Goal: Task Accomplishment & Management: Use online tool/utility

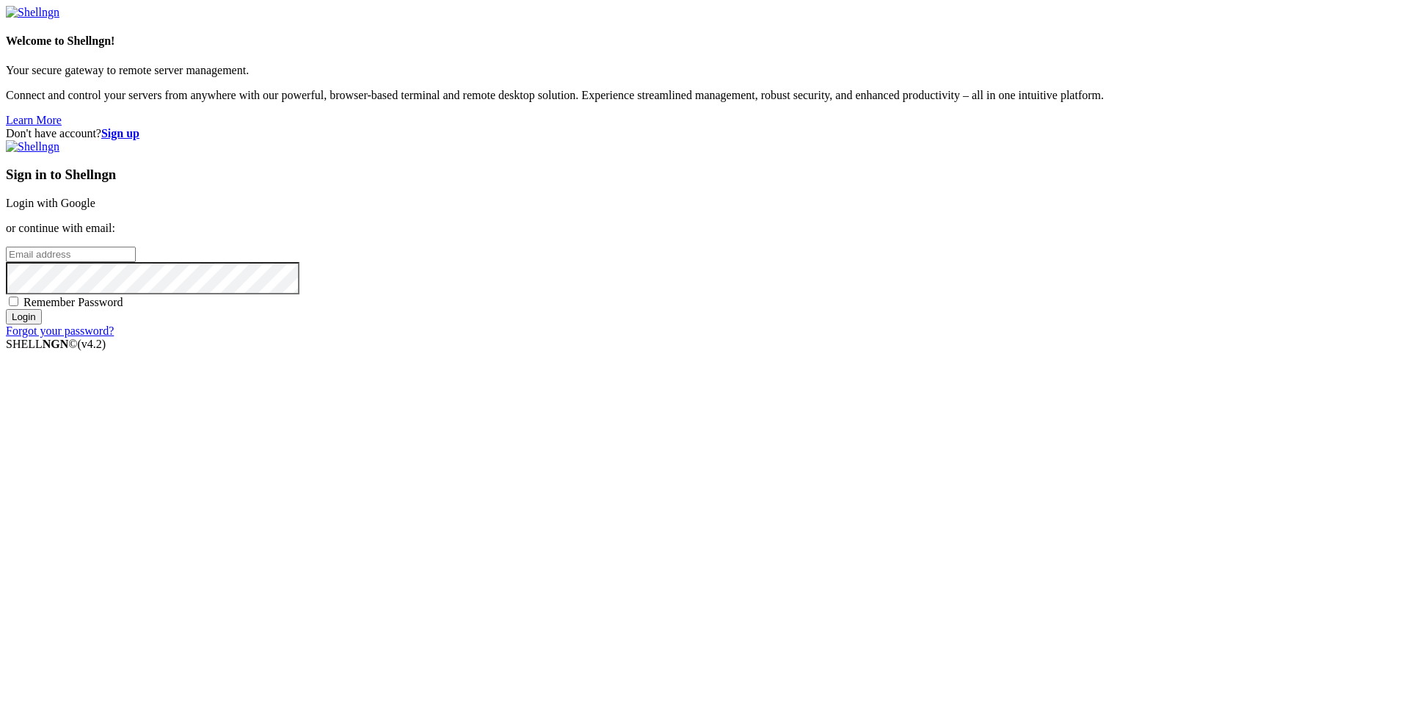
type input "rdp"
click at [95, 209] on link "Login with Google" at bounding box center [51, 203] width 90 height 12
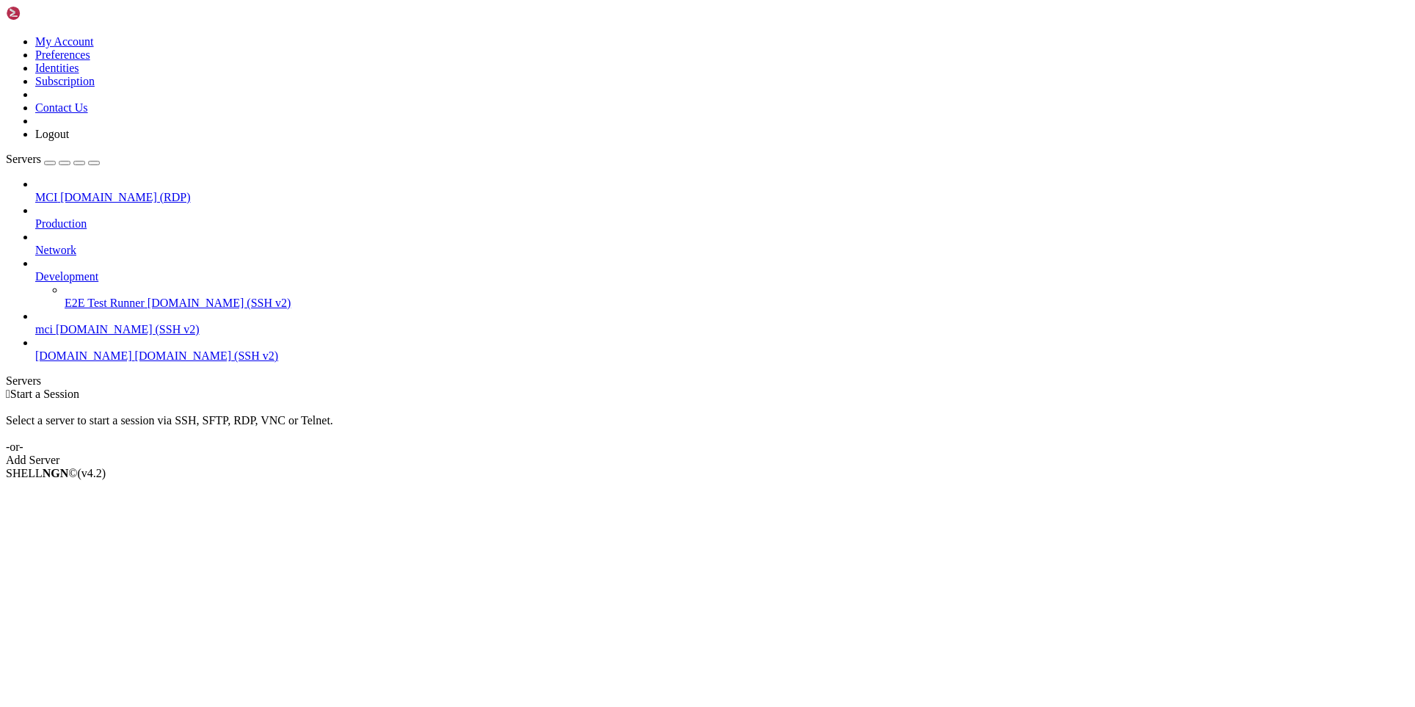
click at [402, 401] on div "Select a server to start a session via SSH, SFTP, RDP, VNC or Telnet. -or-" at bounding box center [708, 427] width 1404 height 53
click at [135, 349] on span "[DOMAIN_NAME] (SSH v2)" at bounding box center [207, 355] width 144 height 12
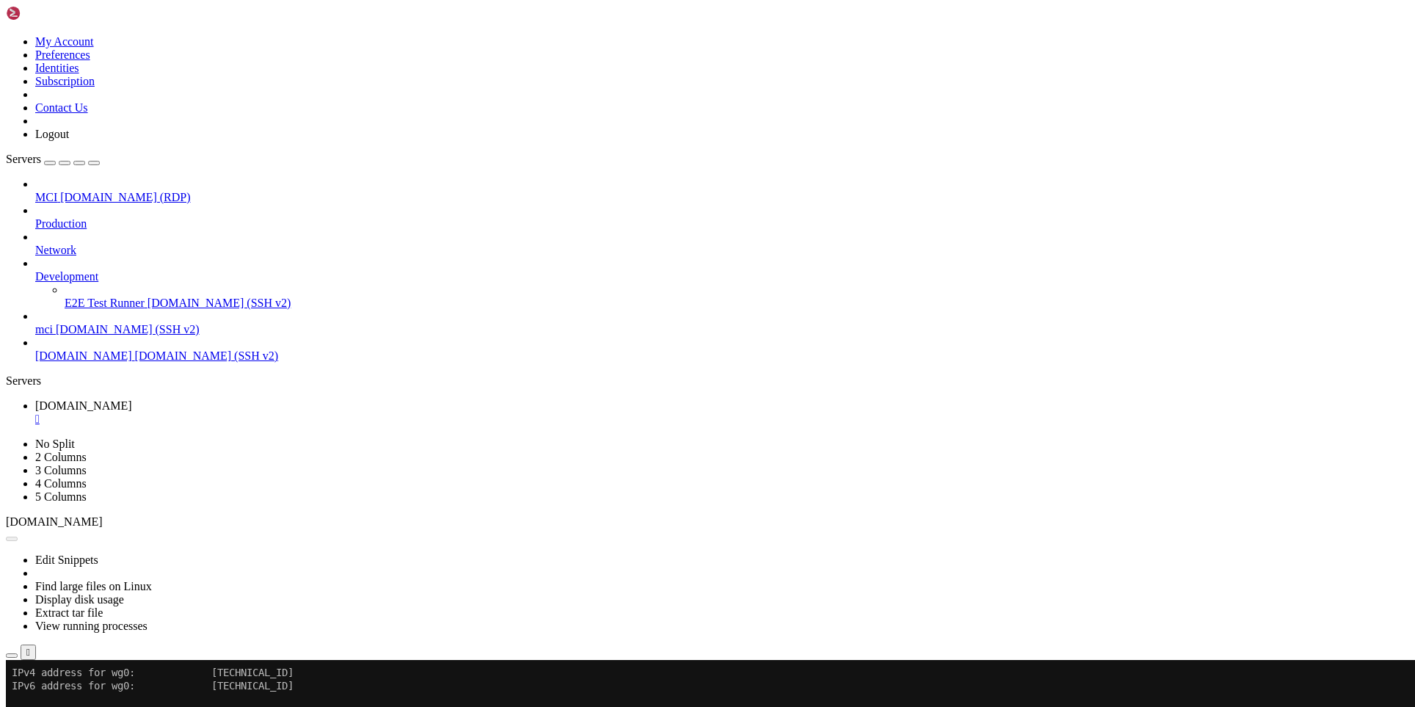
click at [799, 702] on div "Reconnect" at bounding box center [708, 709] width 1404 height 15
click at [65, 702] on button "Reconnect" at bounding box center [35, 709] width 59 height 15
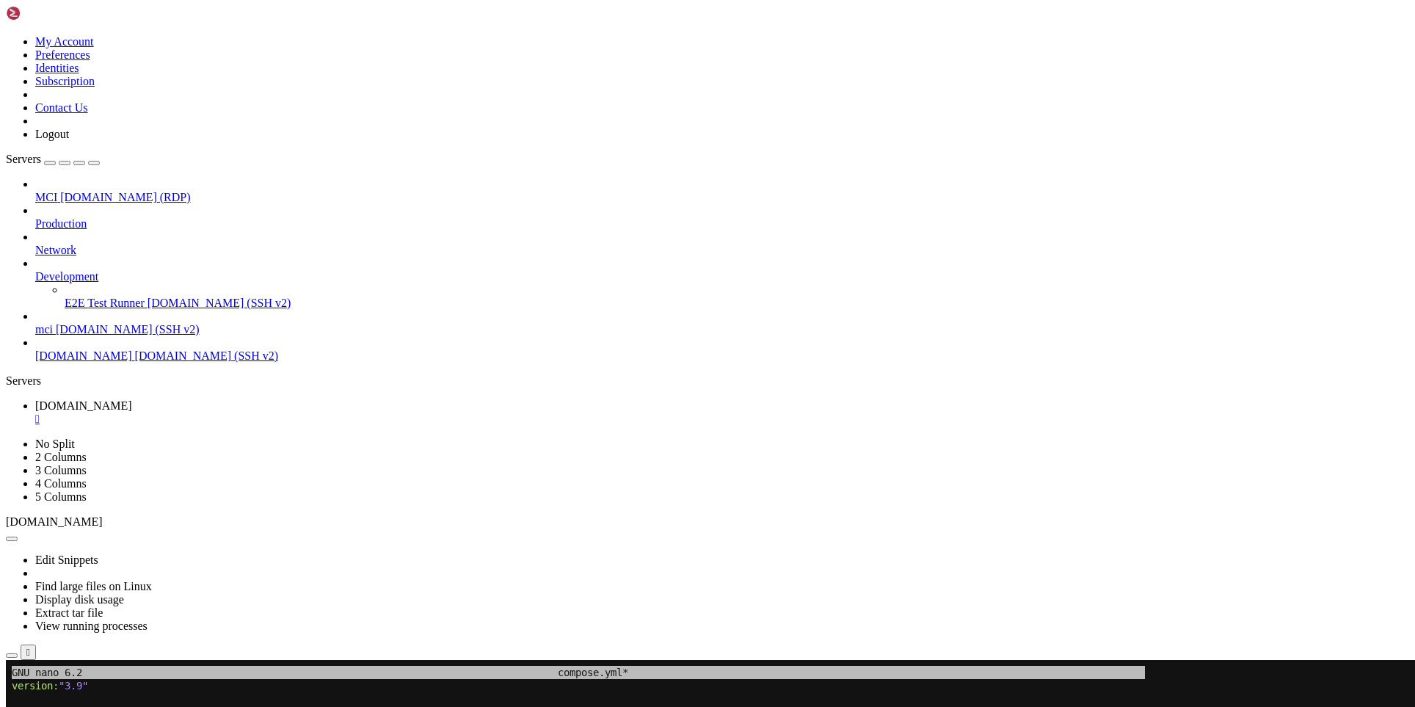
drag, startPoint x: 159, startPoint y: 925, endPoint x: 75, endPoint y: 971, distance: 96.3
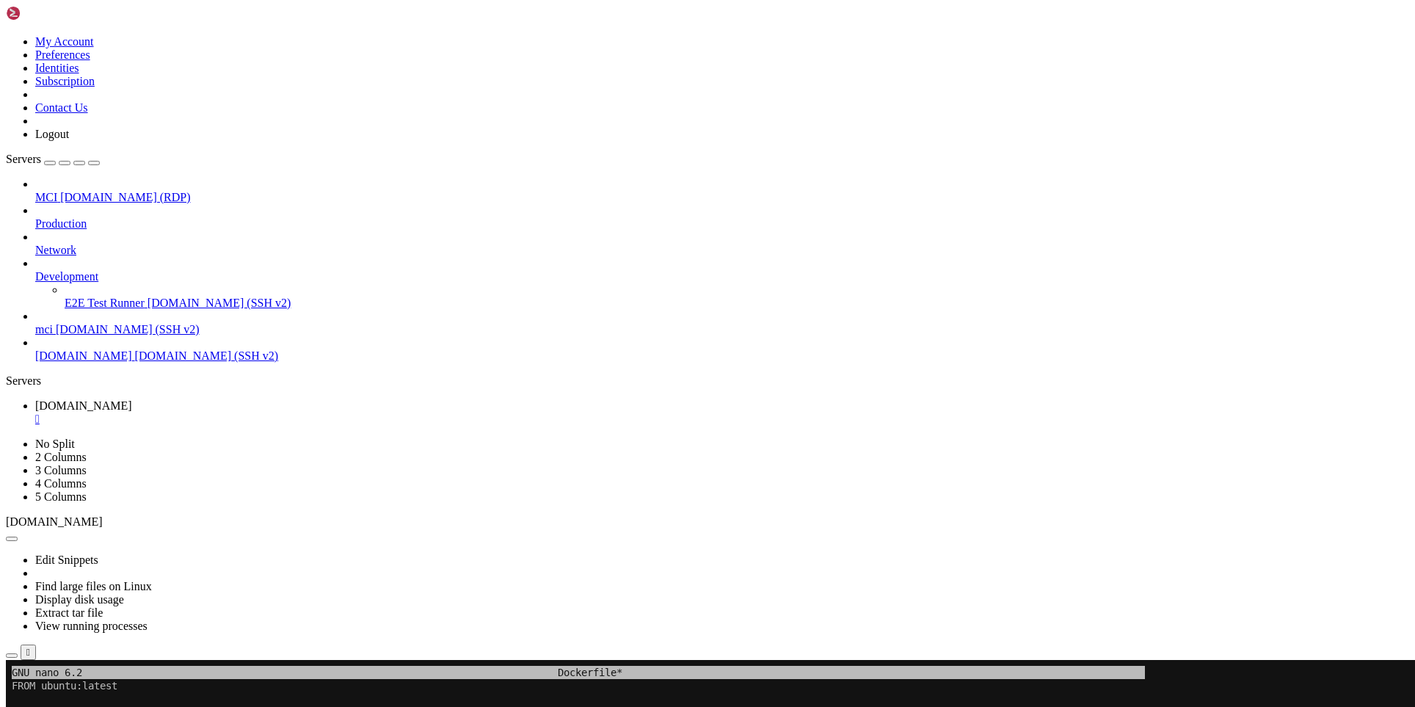
drag, startPoint x: 199, startPoint y: 962, endPoint x: 134, endPoint y: 901, distance: 88.3
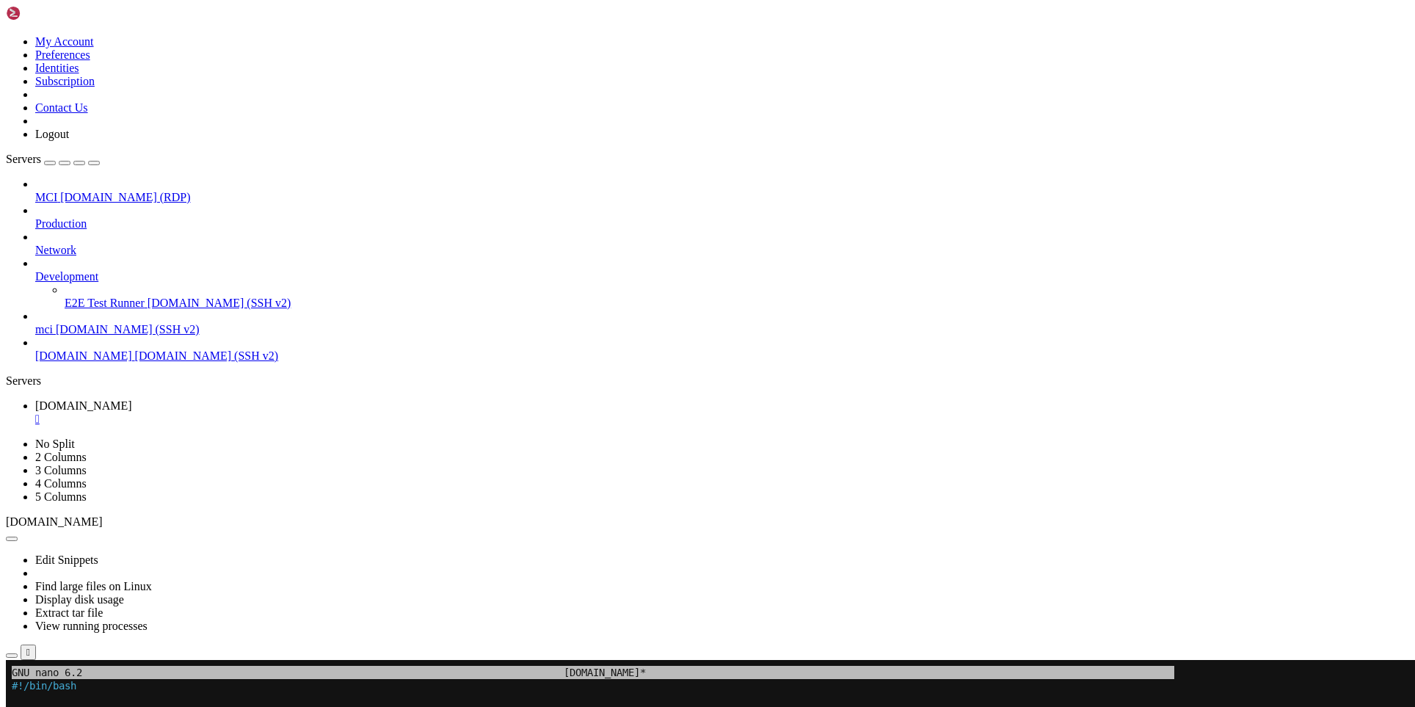
drag, startPoint x: 274, startPoint y: 872, endPoint x: 156, endPoint y: 824, distance: 127.5
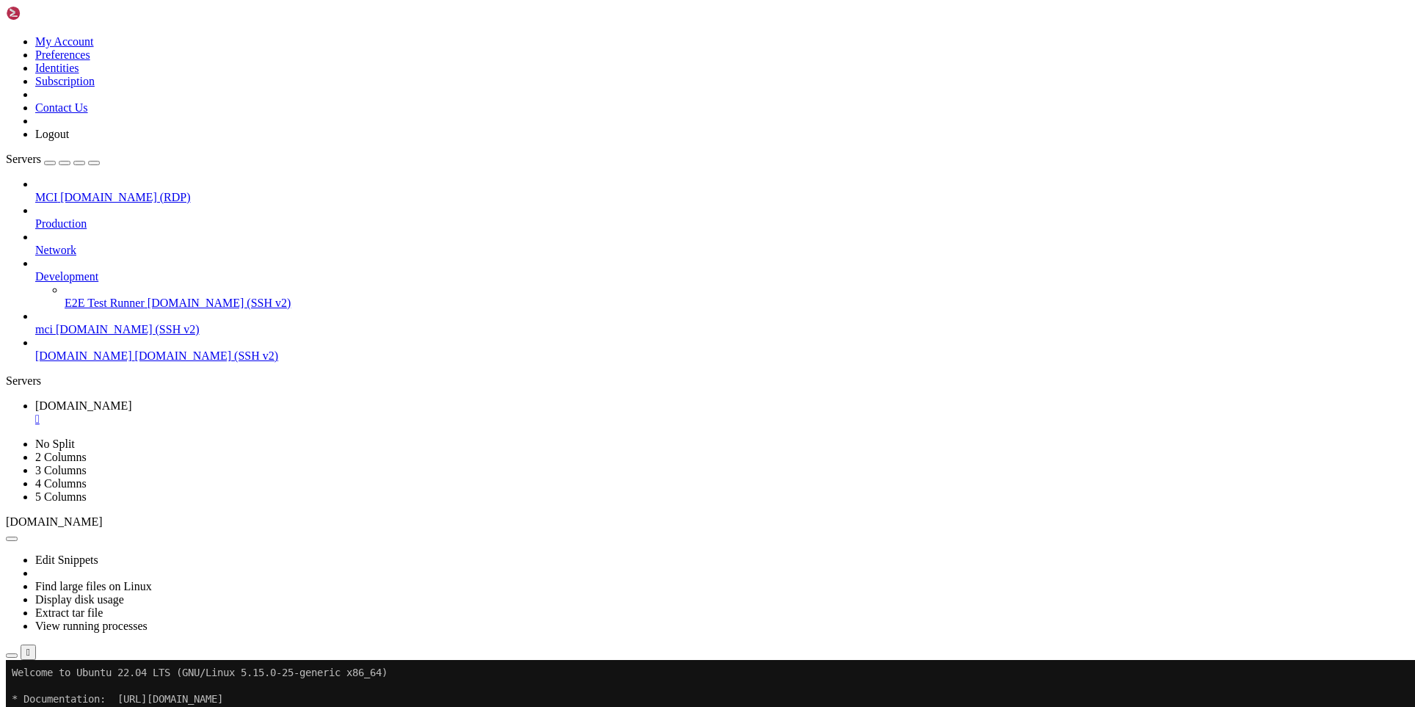
drag, startPoint x: 641, startPoint y: 1134, endPoint x: 409, endPoint y: 1141, distance: 232.1
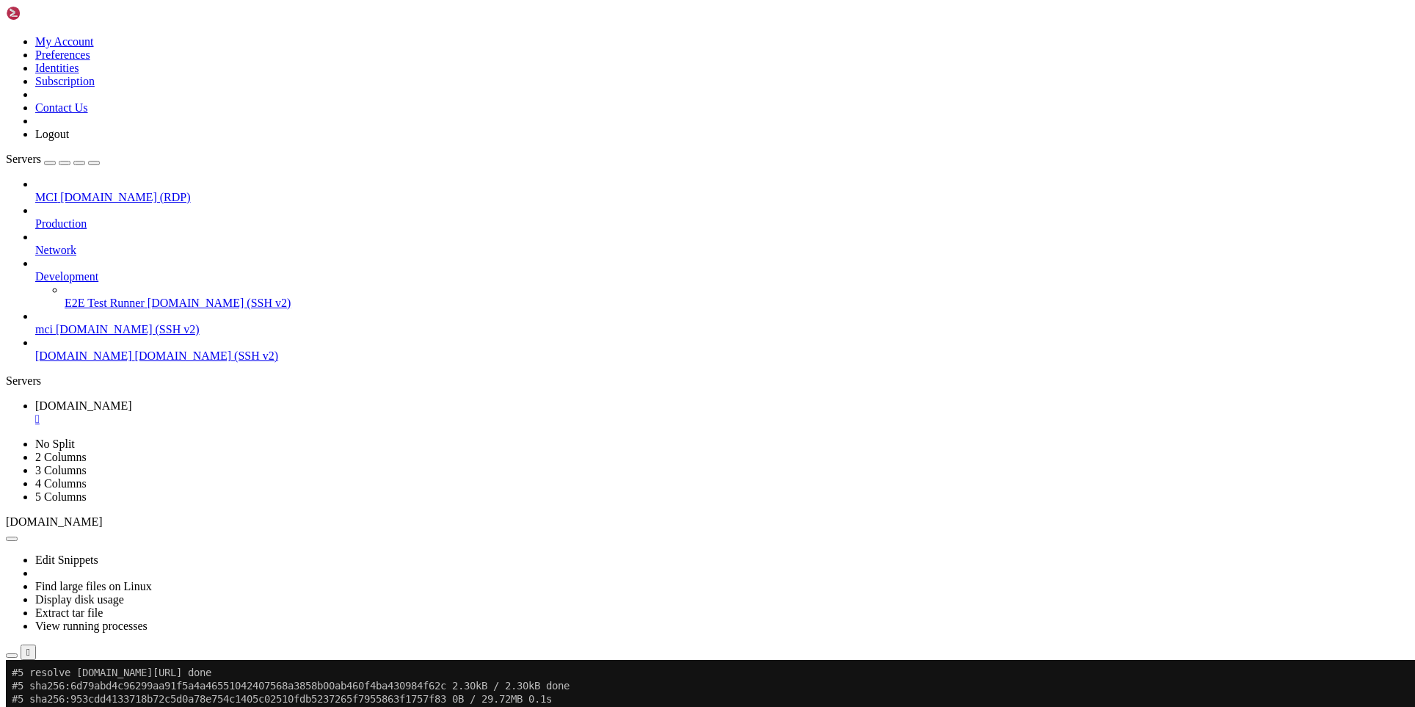
scroll to position [1757, 0]
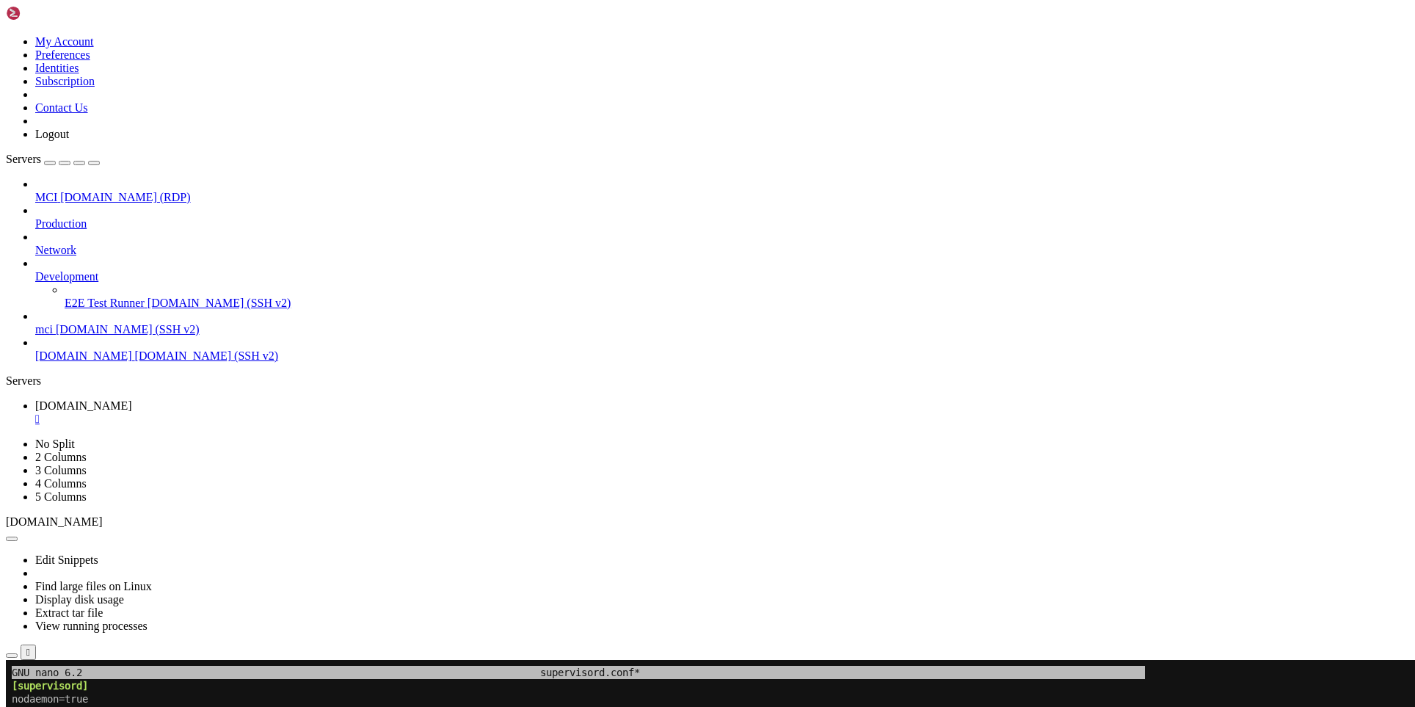
drag, startPoint x: 605, startPoint y: 941, endPoint x: 441, endPoint y: 937, distance: 163.7
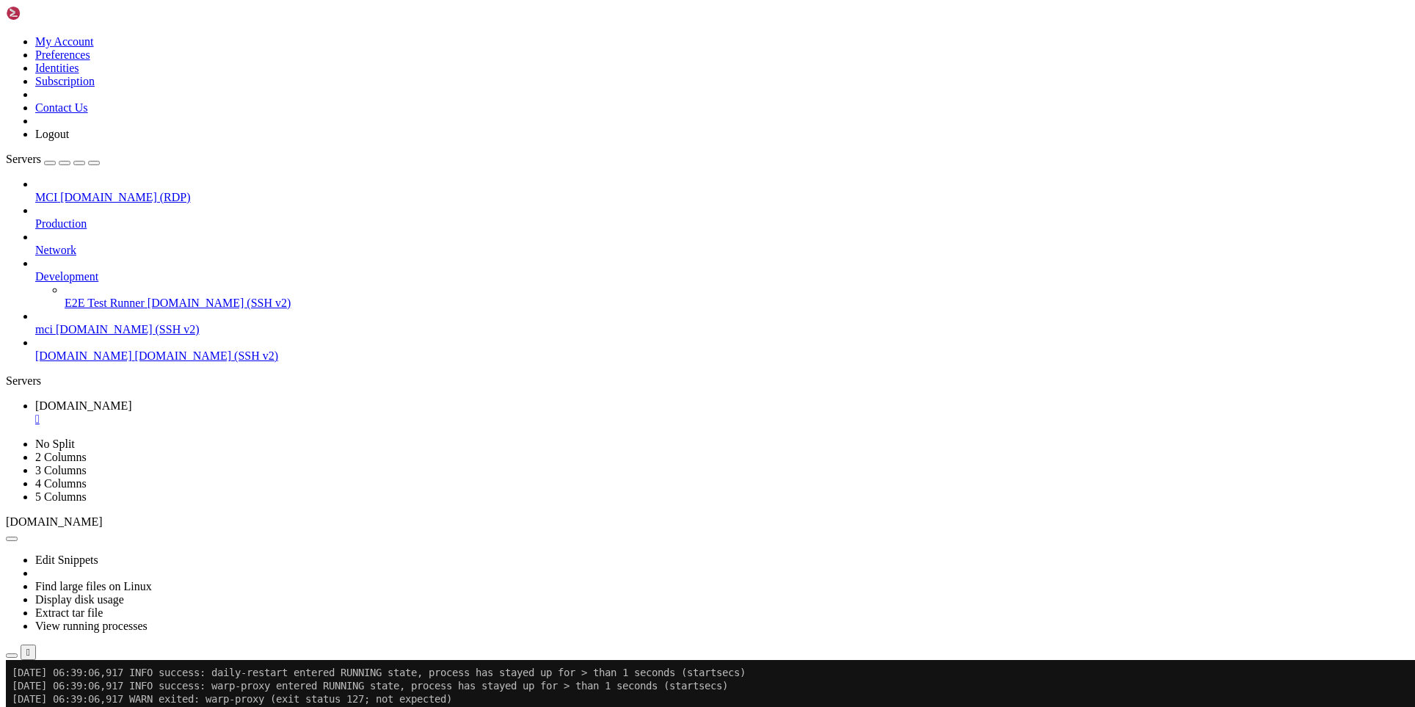
scroll to position [7149, 0]
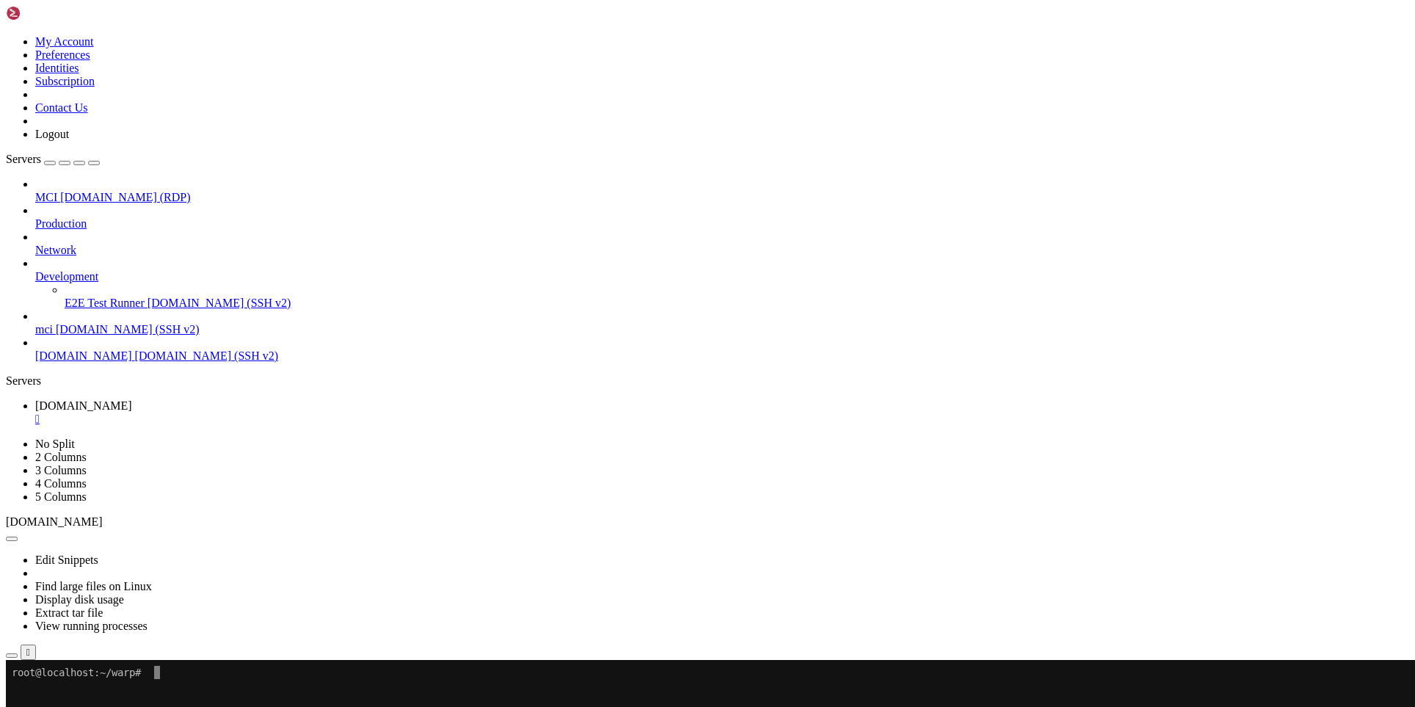
scroll to position [0, 0]
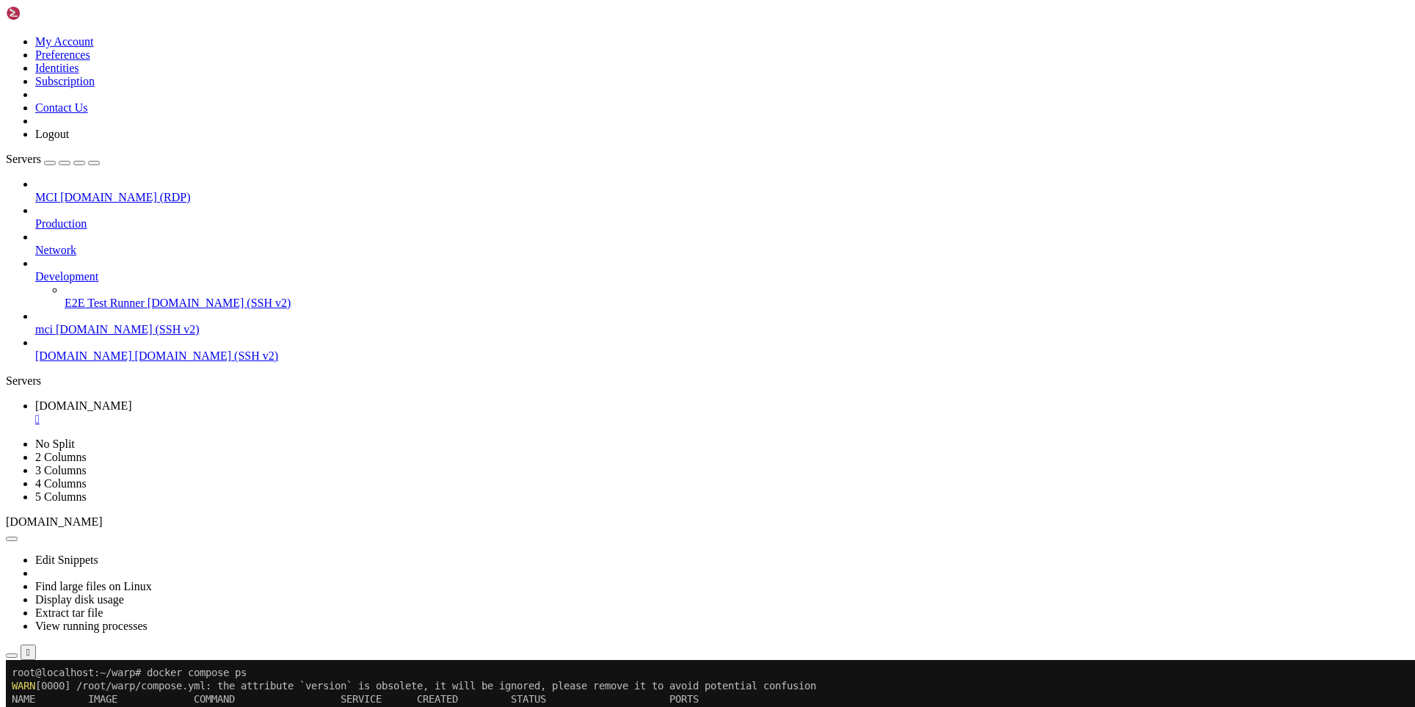
click at [65, 702] on button "Reconnect" at bounding box center [35, 709] width 59 height 15
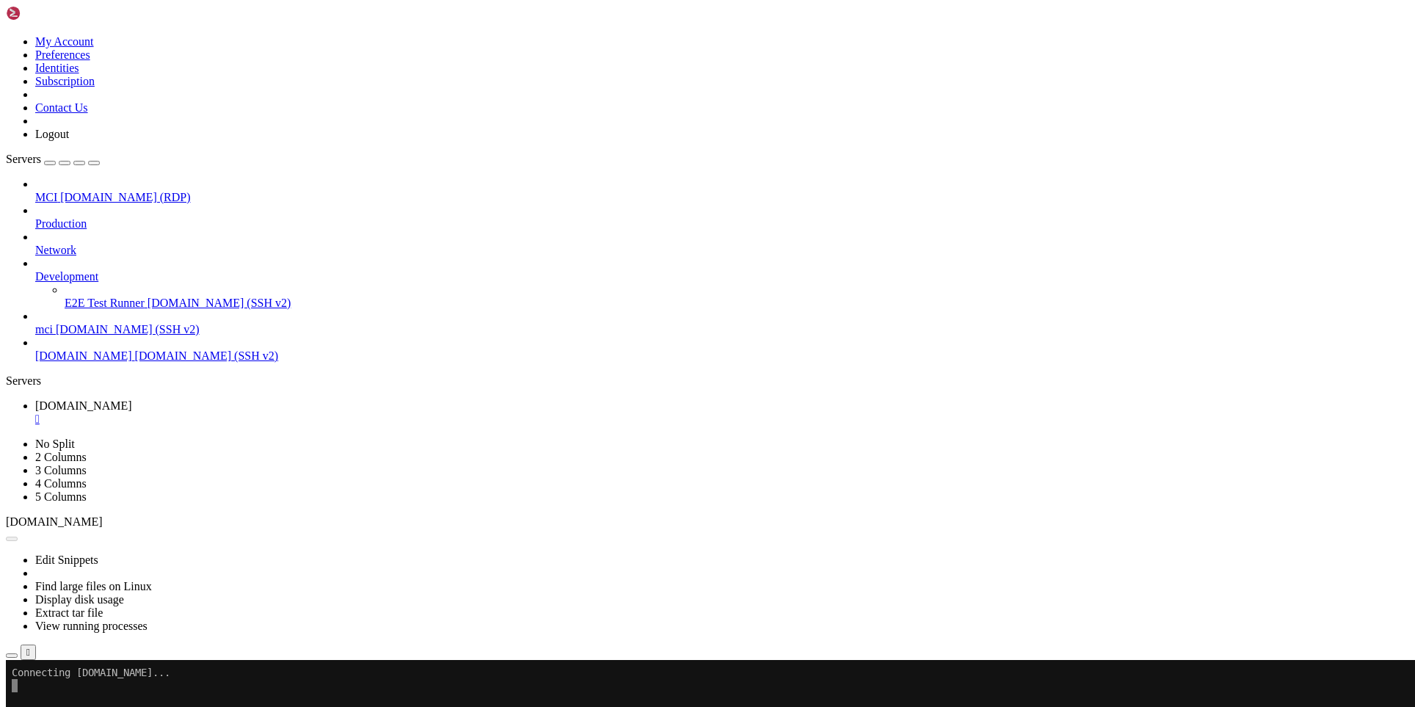
click at [40, 349] on link "[DOMAIN_NAME] [DOMAIN_NAME] (SSH v2)" at bounding box center [722, 355] width 1374 height 13
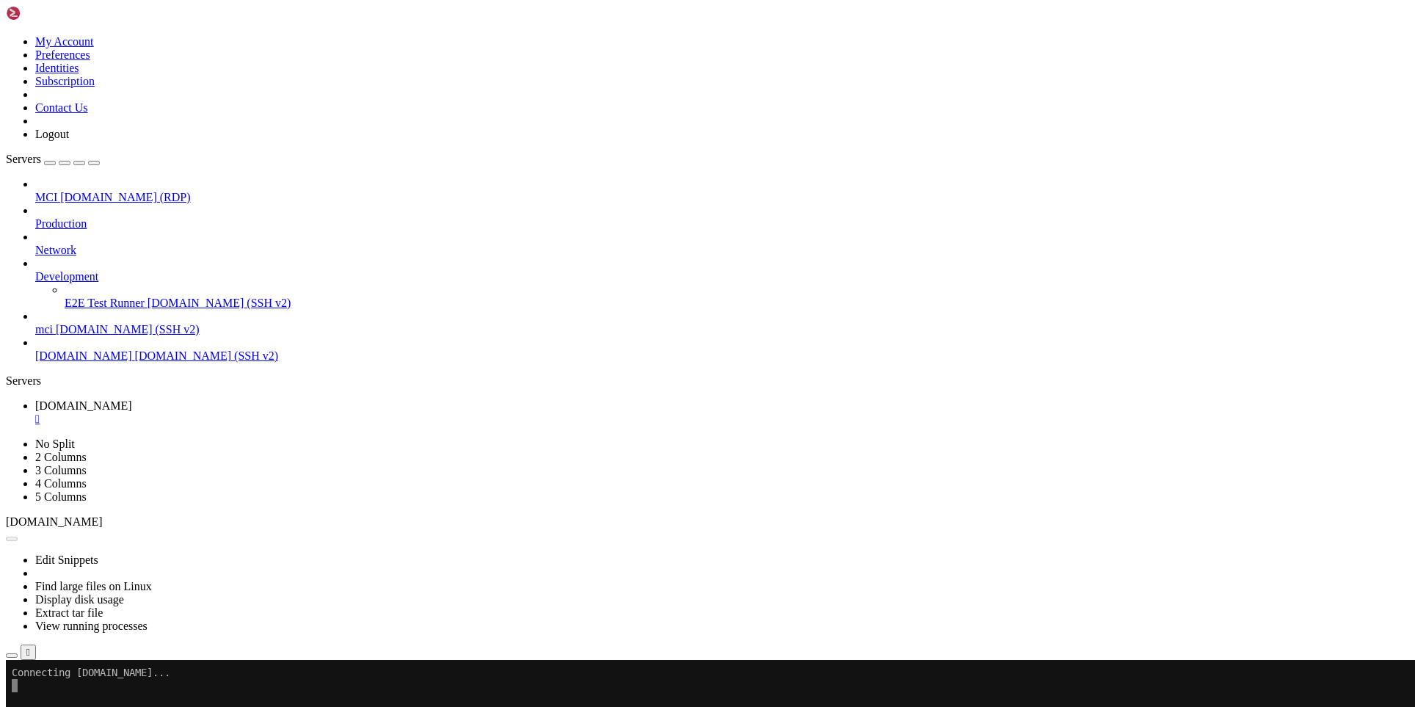
click at [40, 349] on link "[DOMAIN_NAME] [DOMAIN_NAME] (SSH v2)" at bounding box center [722, 355] width 1374 height 13
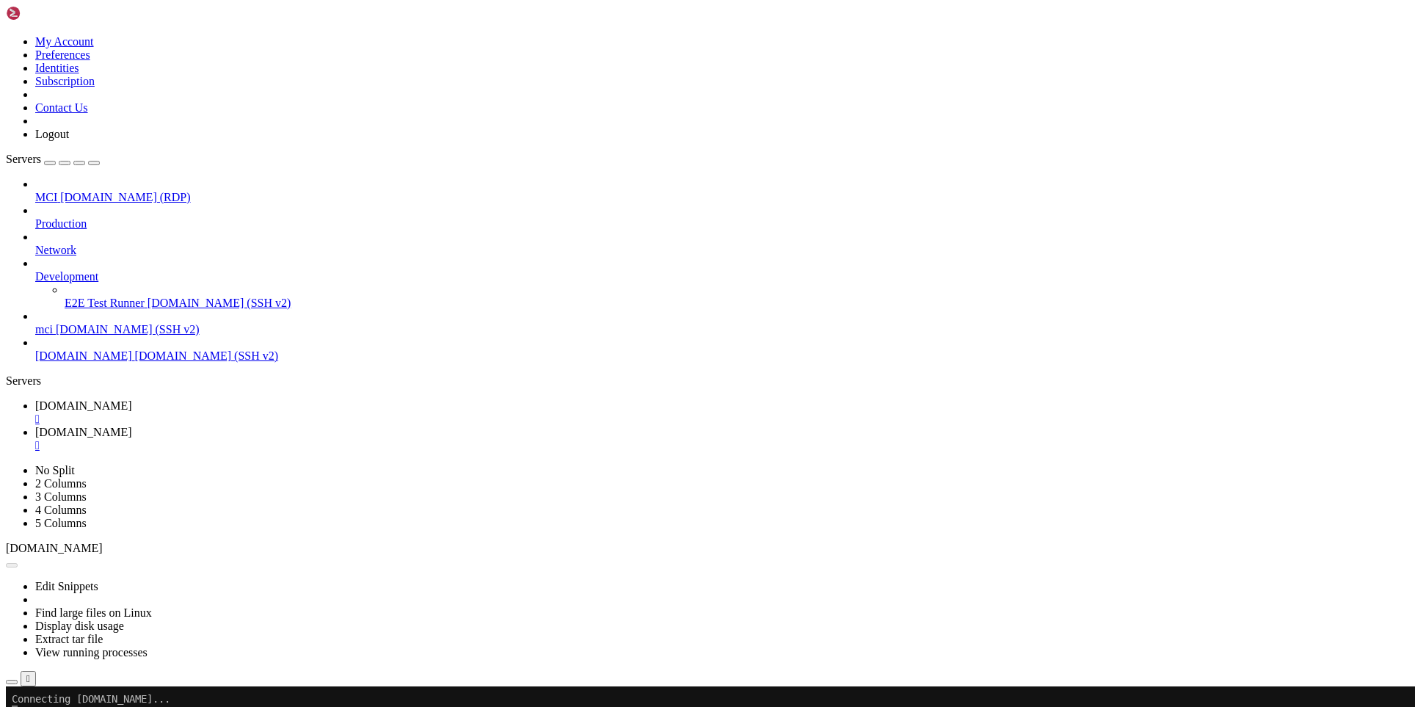
click at [257, 413] on div "" at bounding box center [722, 419] width 1374 height 13
